Goal: Information Seeking & Learning: Learn about a topic

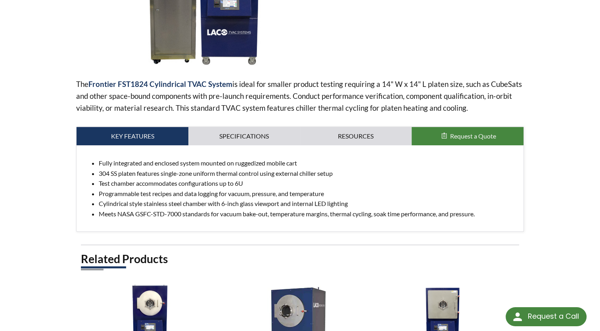
scroll to position [223, 0]
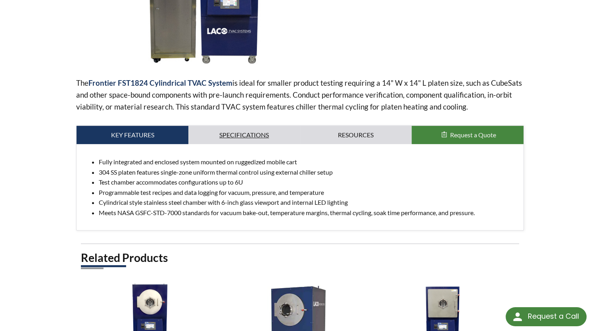
click at [241, 133] on link "Specifications" at bounding box center [244, 135] width 112 height 18
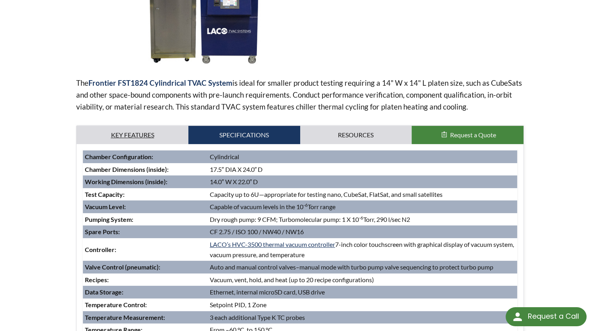
click at [173, 129] on link "Key Features" at bounding box center [133, 135] width 112 height 18
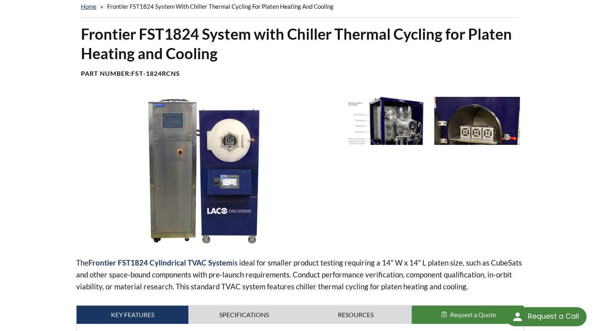
scroll to position [0, 0]
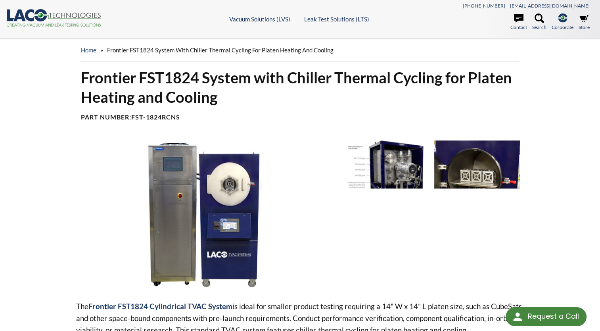
click at [33, 17] on icon ".cls-1{fill:#193661;}.cls-2{fill:#58595b;}.cls-3{fill:url(#radial-gradient);}.c…" at bounding box center [53, 17] width 95 height 17
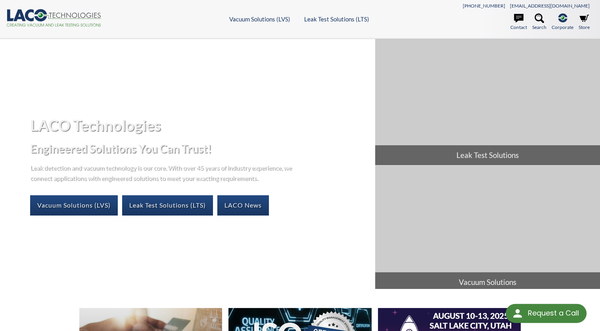
select select "Language Translate Widget"
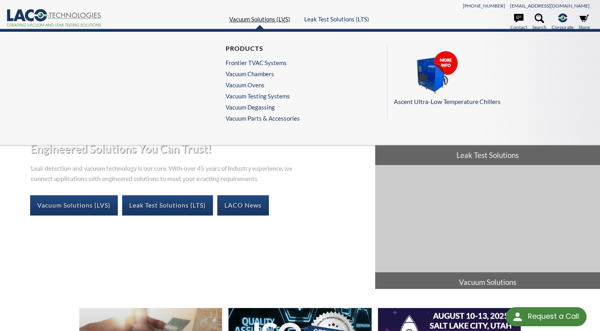
click at [257, 15] on link "Vacuum Solutions (LVS)" at bounding box center [259, 18] width 61 height 7
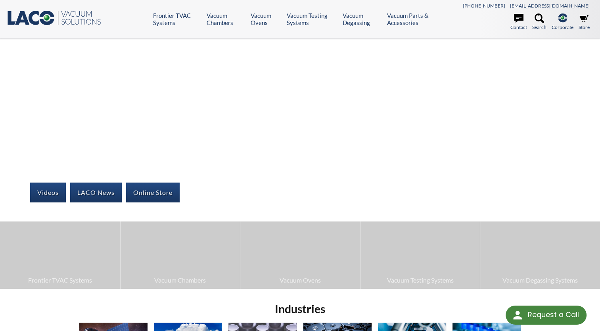
select select "Language Translate Widget"
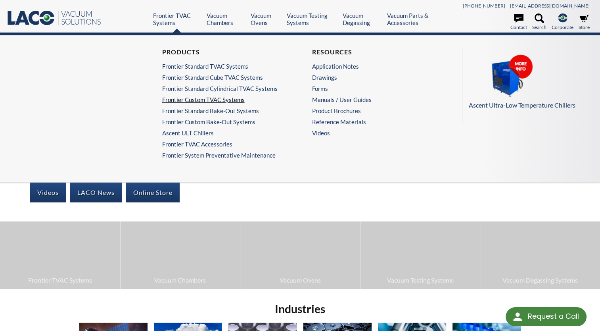
click at [197, 99] on link "Frontier Custom TVAC Systems" at bounding box center [223, 99] width 122 height 7
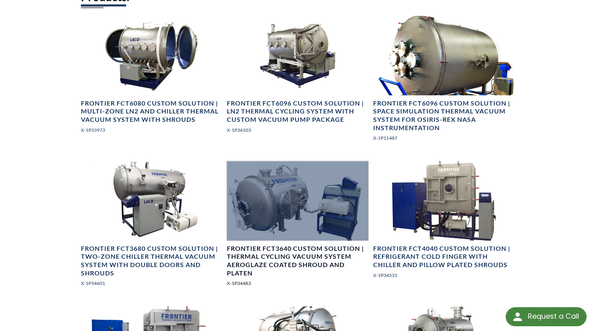
scroll to position [499, 0]
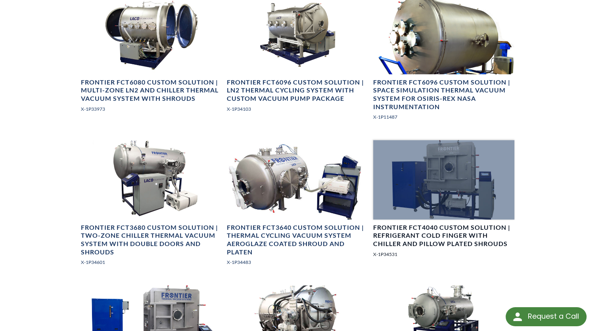
click at [431, 170] on div at bounding box center [443, 179] width 141 height 79
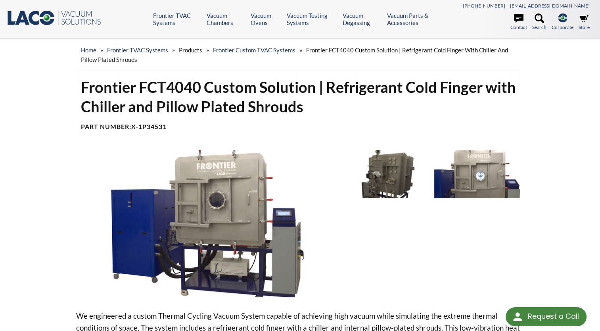
click at [231, 208] on img at bounding box center [207, 223] width 262 height 147
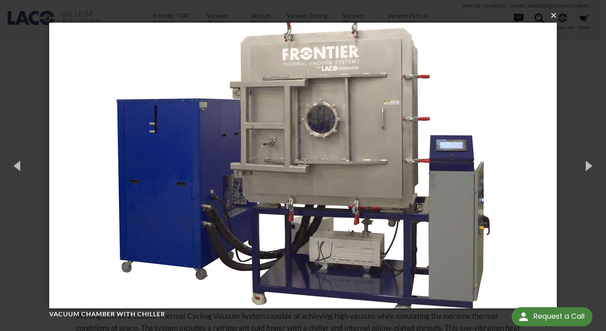
click at [548, 19] on button "×" at bounding box center [305, 15] width 507 height 17
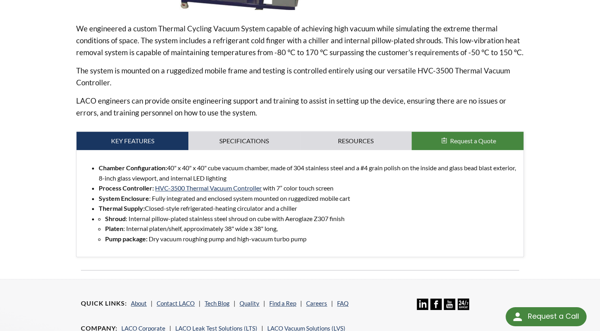
scroll to position [285, 0]
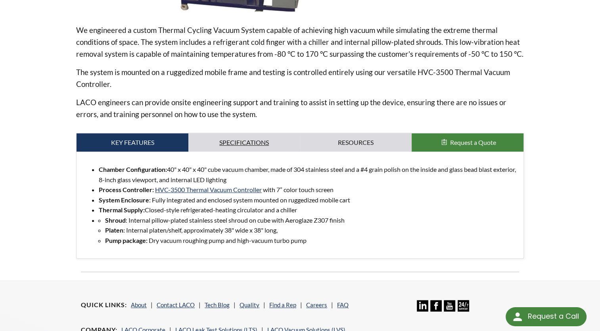
click at [267, 147] on link "Specifications" at bounding box center [244, 142] width 112 height 18
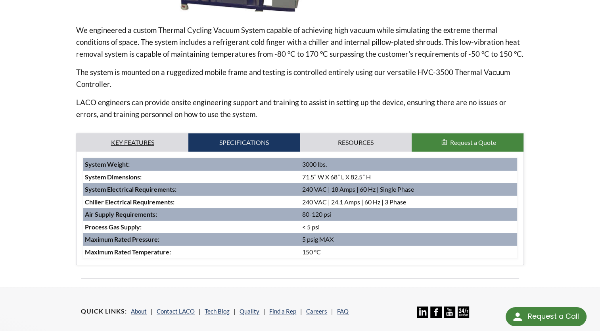
click at [125, 137] on link "Key Features" at bounding box center [133, 142] width 112 height 18
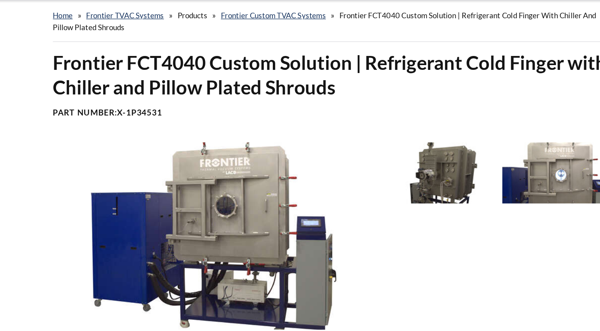
scroll to position [34, 0]
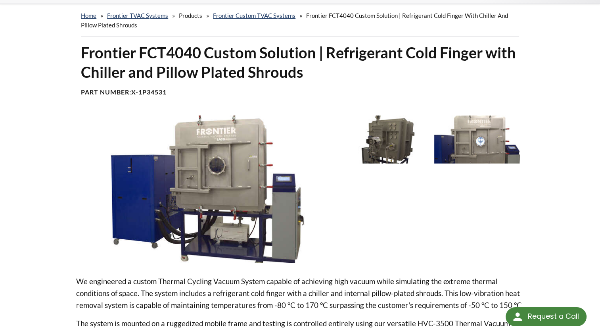
click at [302, 288] on p "We engineered a custom Thermal Cycling Vacuum System capable of achieving high …" at bounding box center [300, 293] width 448 height 36
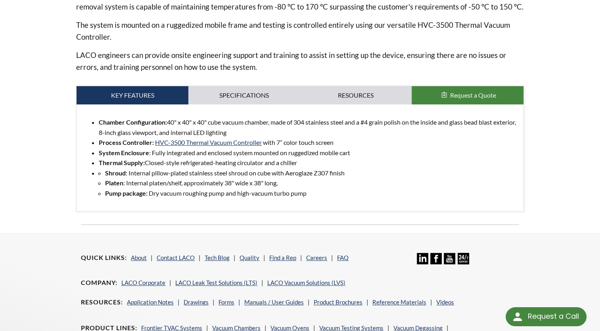
scroll to position [344, 0]
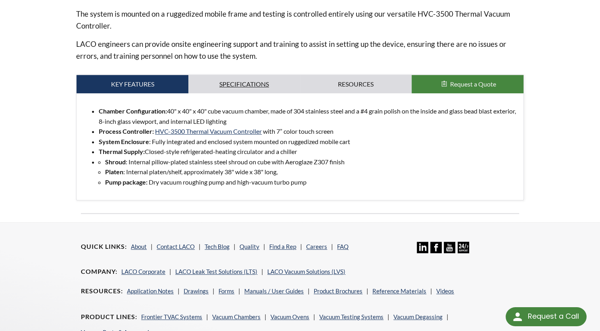
click at [240, 92] on link "Specifications" at bounding box center [244, 84] width 112 height 18
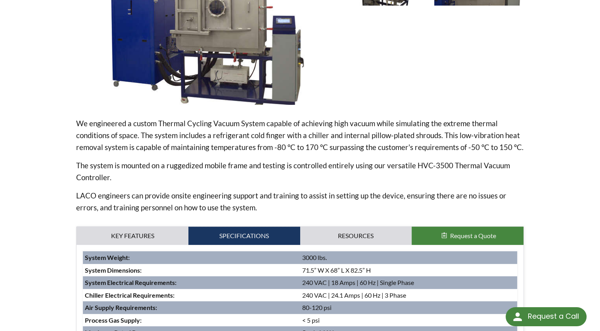
scroll to position [0, 0]
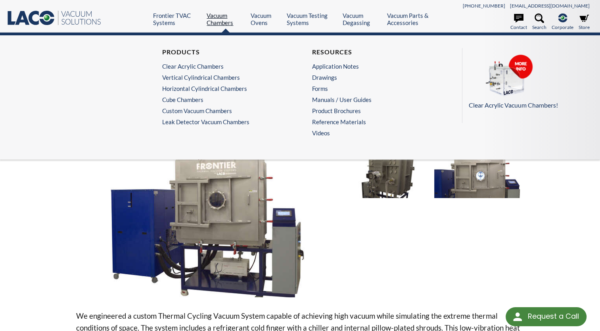
click at [222, 15] on link "Vacuum Chambers" at bounding box center [226, 19] width 38 height 14
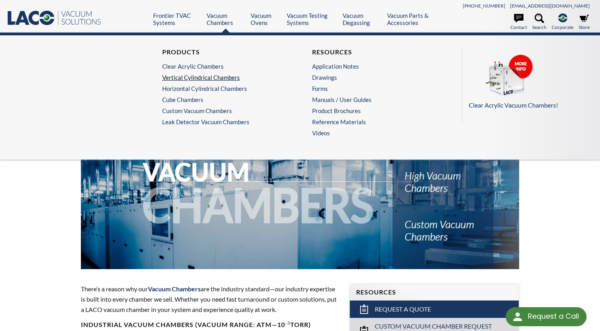
click at [193, 78] on link "Vertical Cylindrical Chambers" at bounding box center [223, 77] width 122 height 7
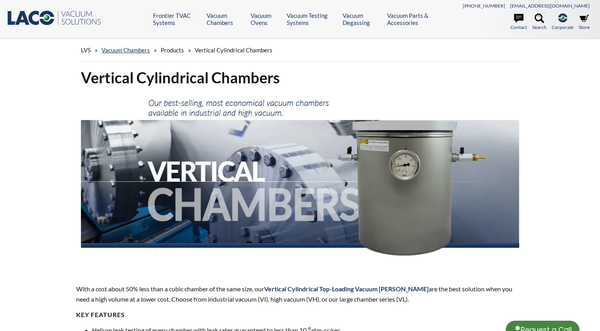
select select "Language Translate Widget"
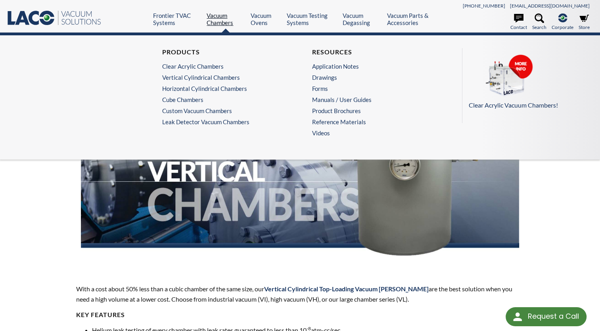
click at [210, 17] on link "Vacuum Chambers" at bounding box center [226, 19] width 38 height 14
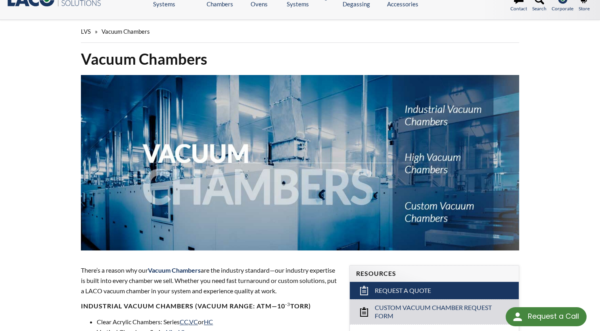
scroll to position [5, 0]
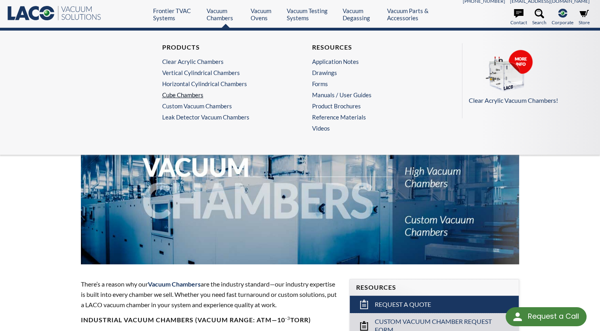
click at [186, 95] on link "Cube Chambers" at bounding box center [223, 94] width 122 height 7
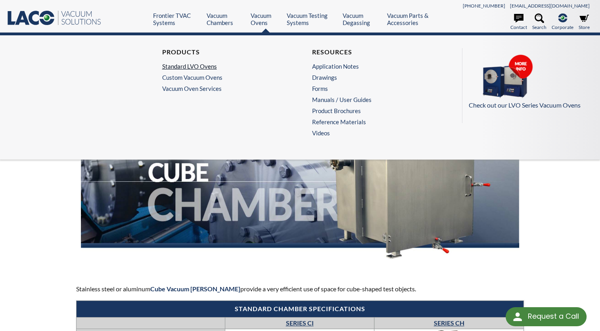
click at [212, 64] on link "Standard LVO Ovens" at bounding box center [223, 66] width 122 height 7
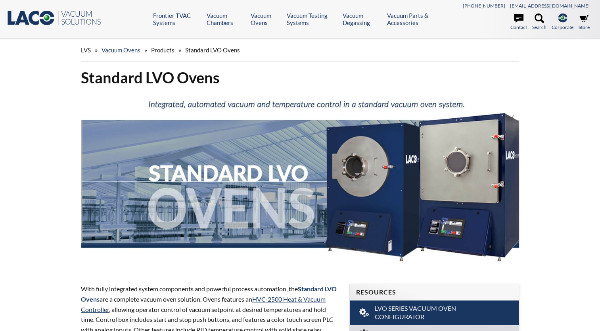
select select "Language Translate Widget"
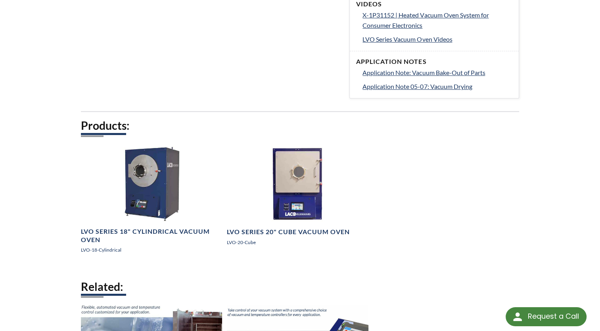
scroll to position [386, 0]
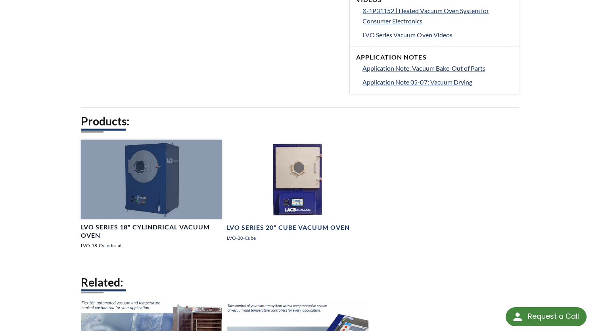
click at [144, 205] on div at bounding box center [151, 179] width 141 height 79
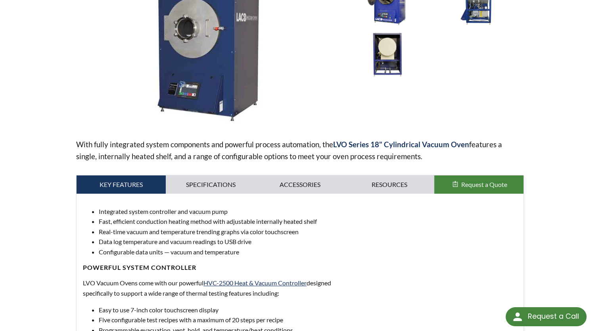
scroll to position [157, 0]
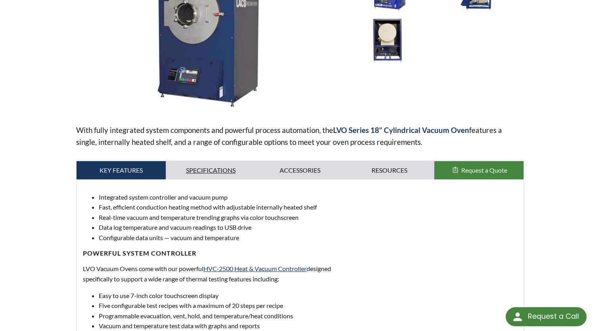
click at [235, 166] on link "Specifications" at bounding box center [210, 170] width 89 height 18
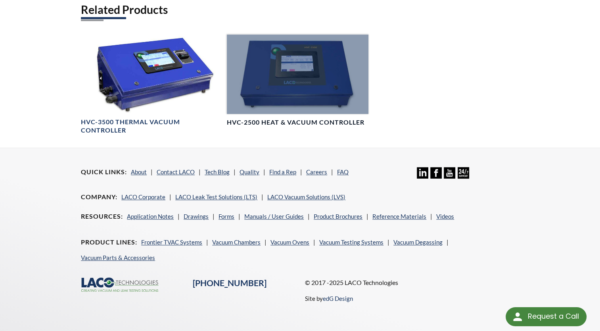
scroll to position [508, 0]
